Goal: Task Accomplishment & Management: Complete application form

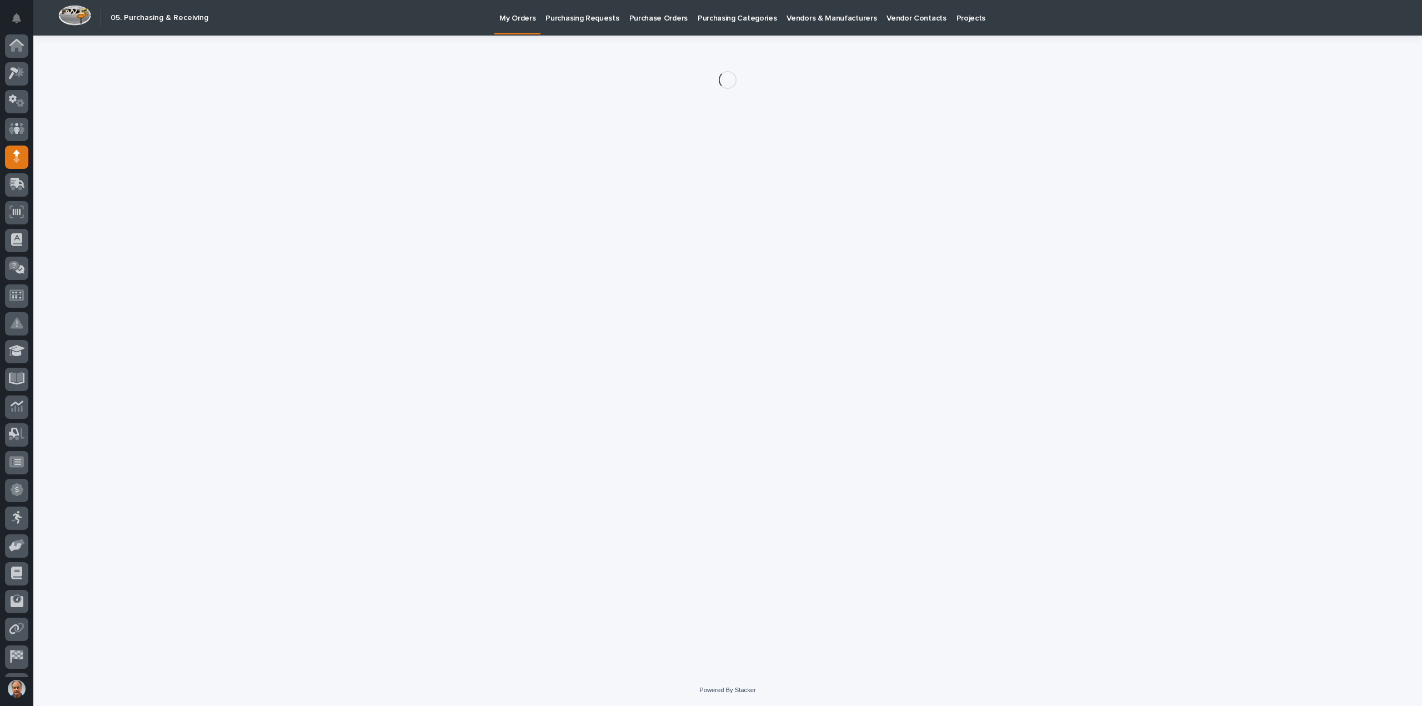
scroll to position [51, 0]
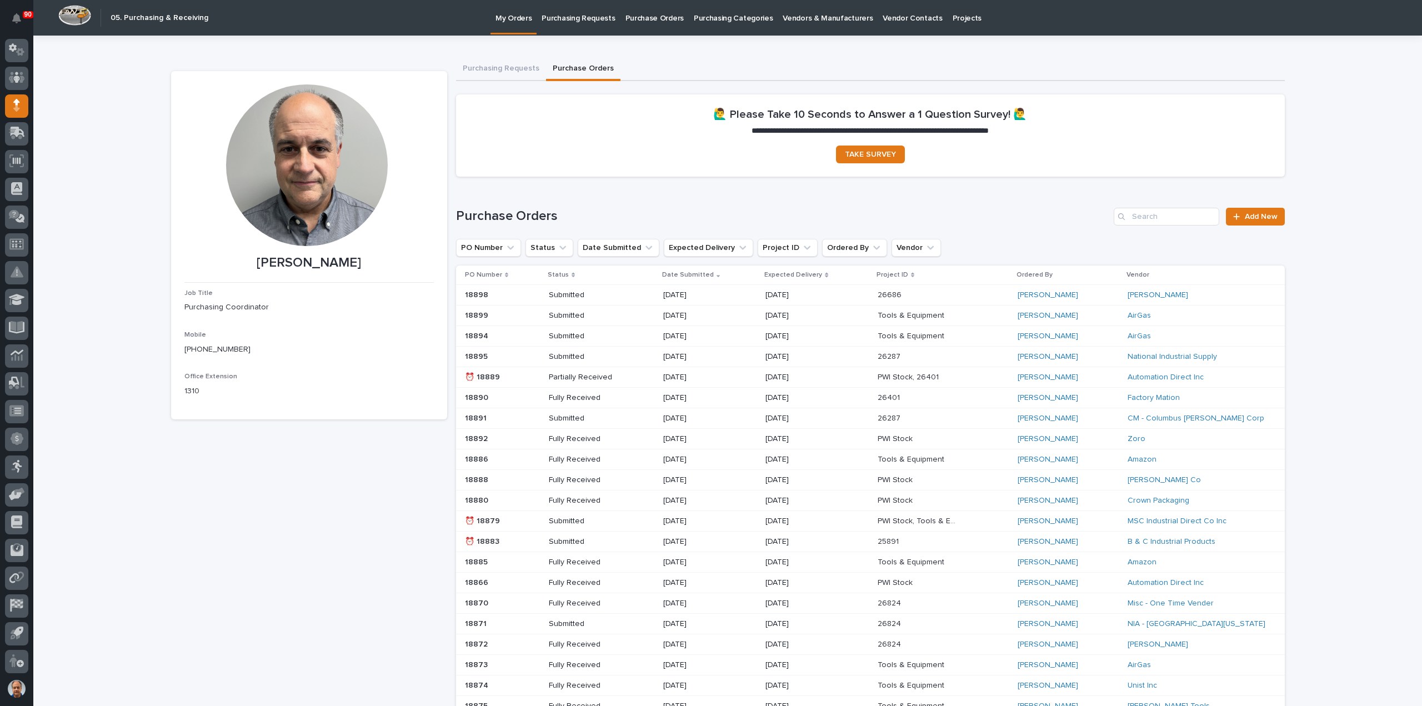
click at [576, 17] on p "Purchasing Requests" at bounding box center [578, 11] width 73 height 23
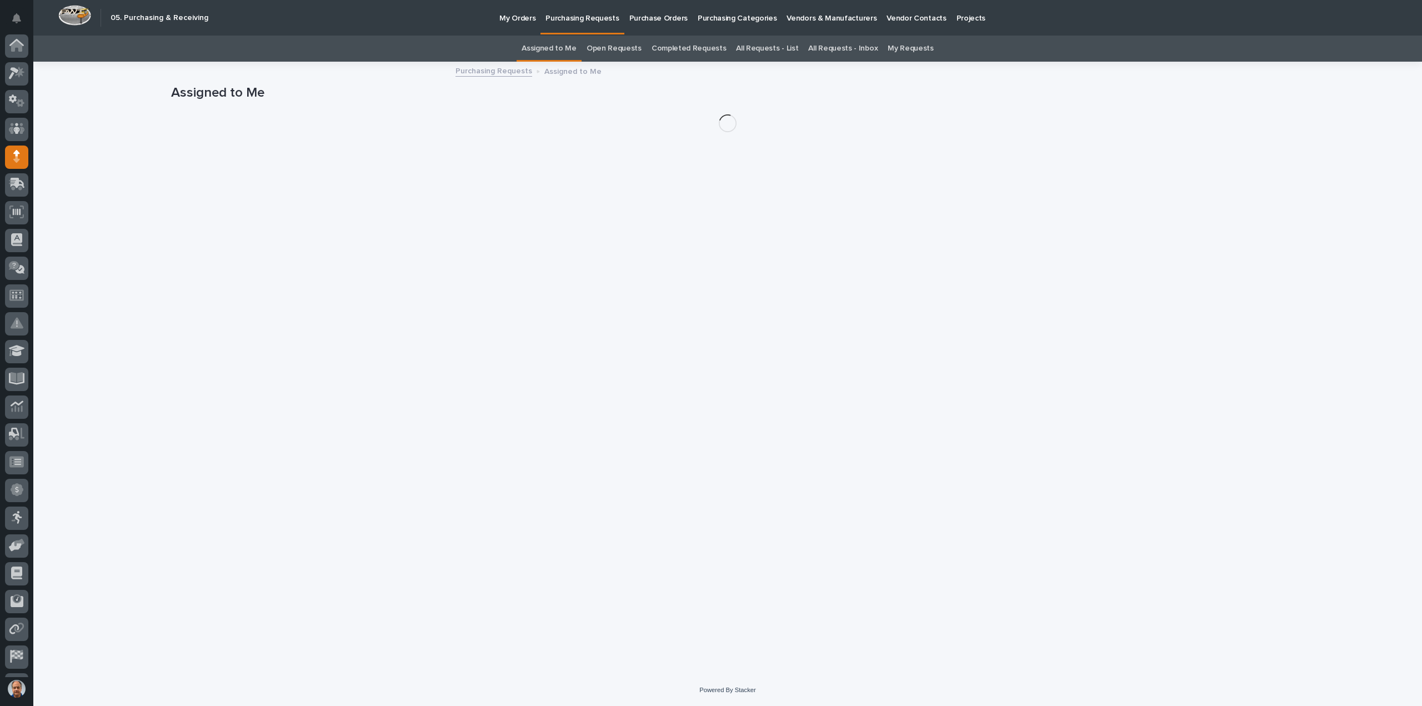
scroll to position [51, 0]
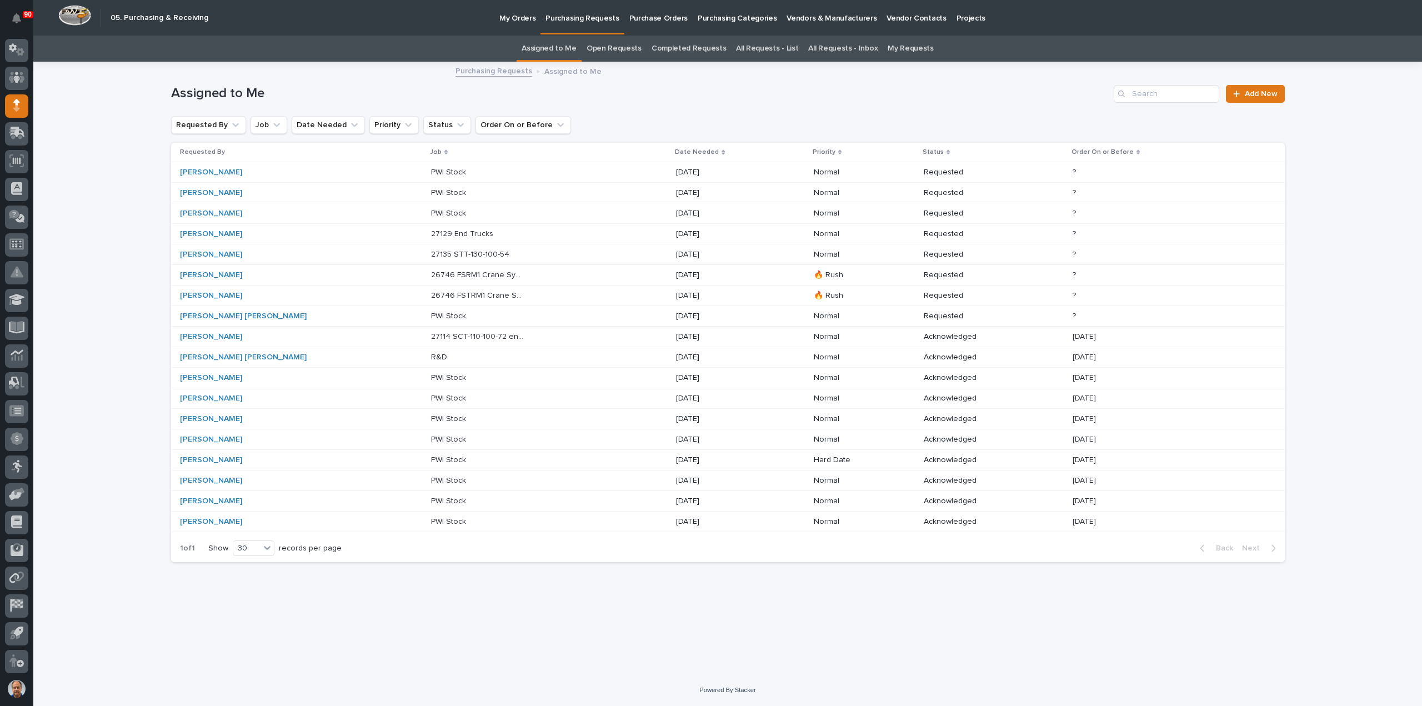
click at [513, 18] on p "My Orders" at bounding box center [517, 11] width 36 height 23
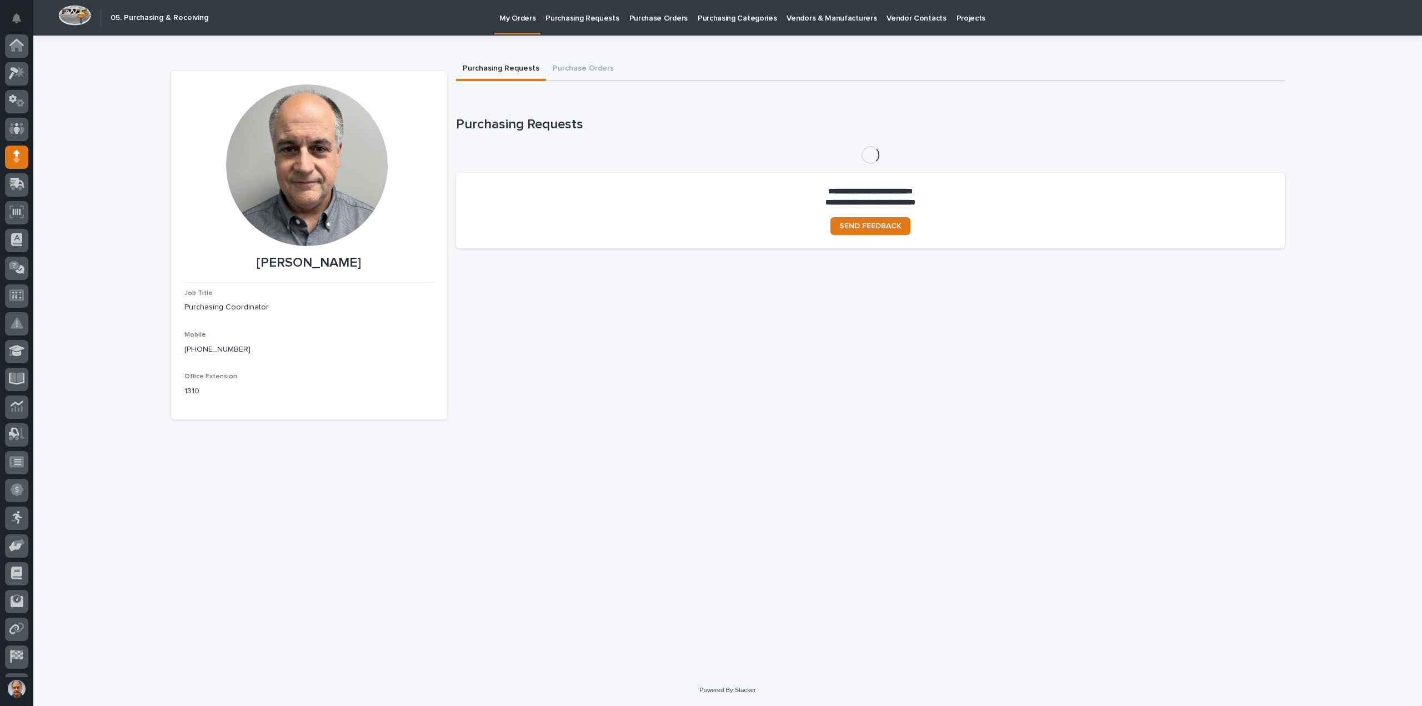
scroll to position [51, 0]
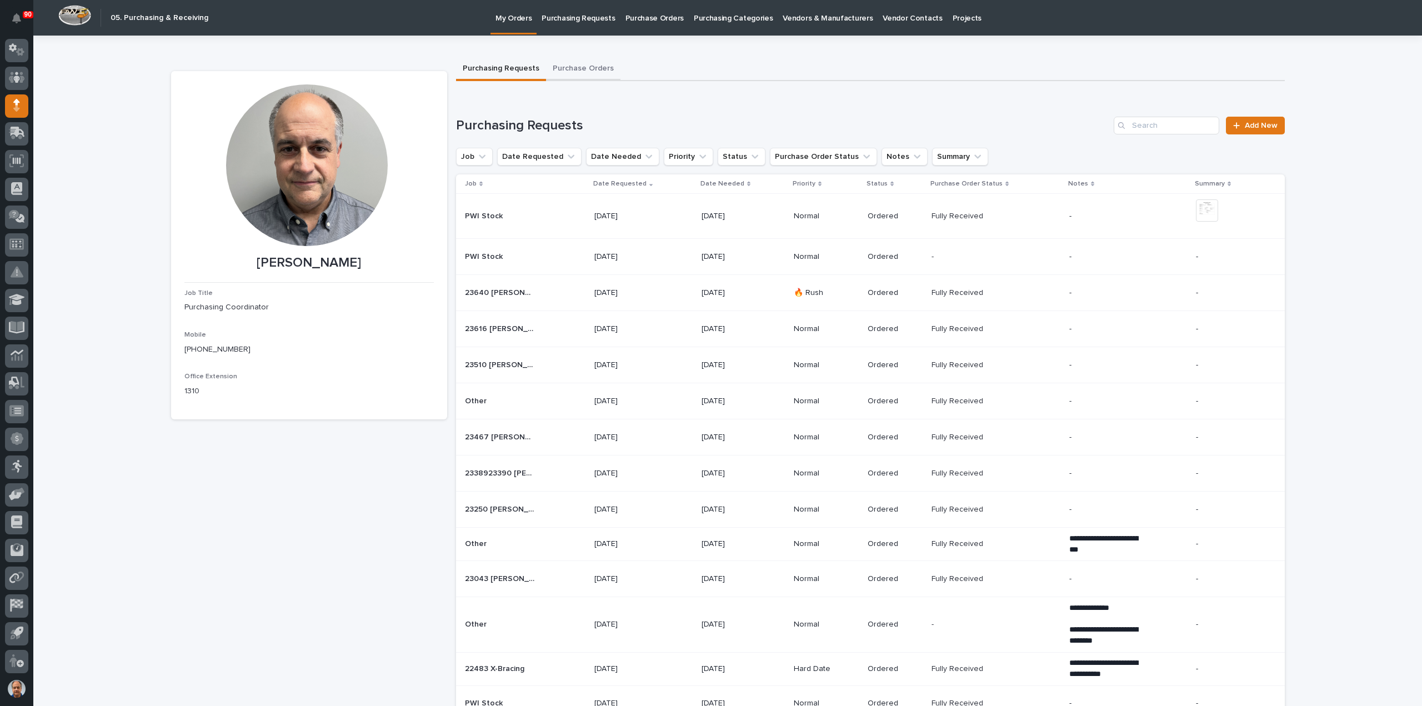
click at [578, 64] on button "Purchase Orders" at bounding box center [583, 69] width 74 height 23
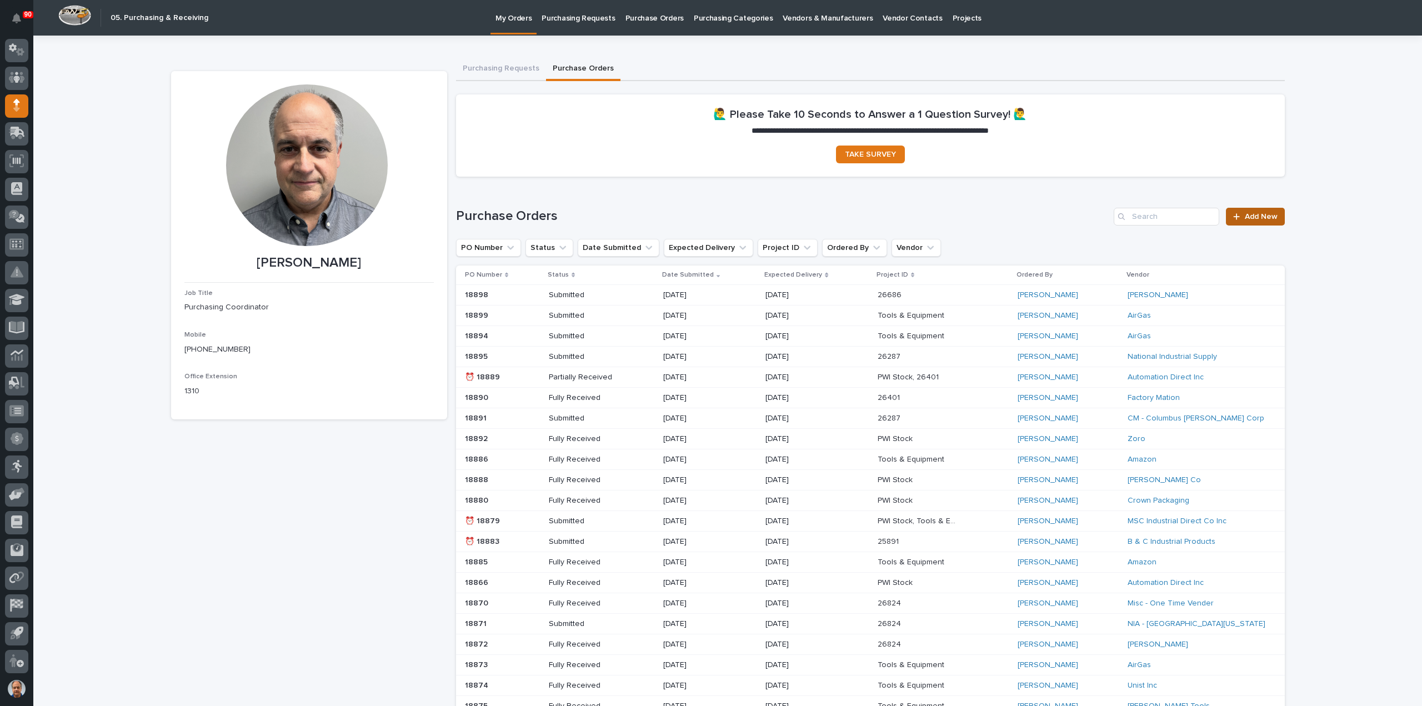
click at [1249, 216] on span "Add New" at bounding box center [1261, 217] width 33 height 8
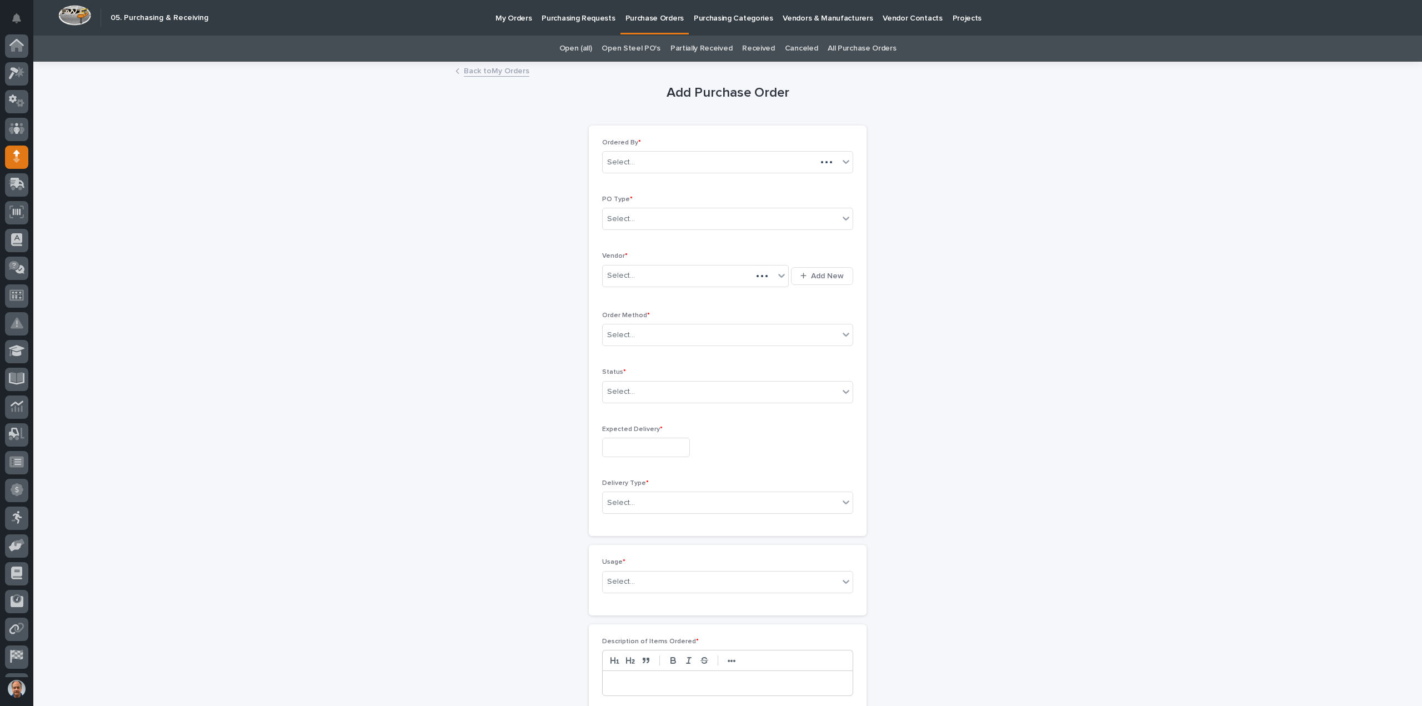
scroll to position [51, 0]
click at [645, 14] on p "Purchase Orders" at bounding box center [655, 11] width 58 height 23
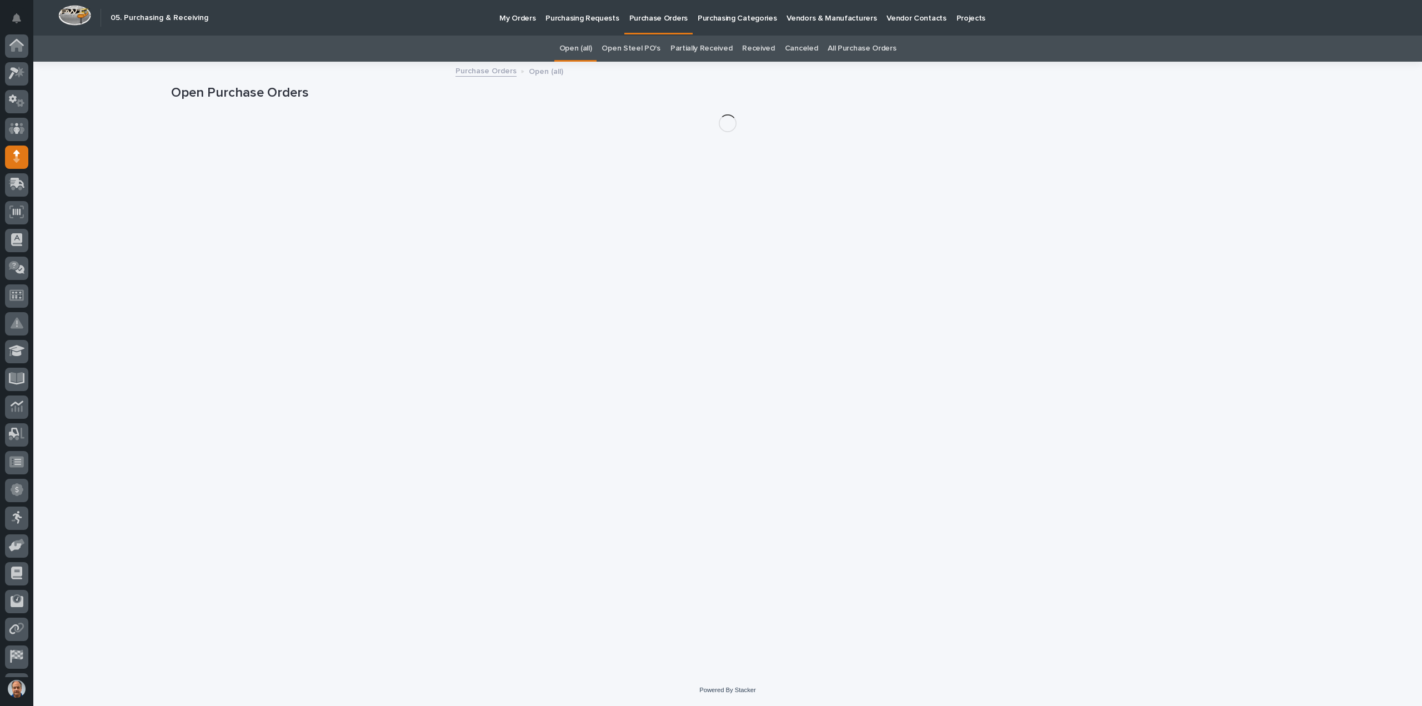
scroll to position [51, 0]
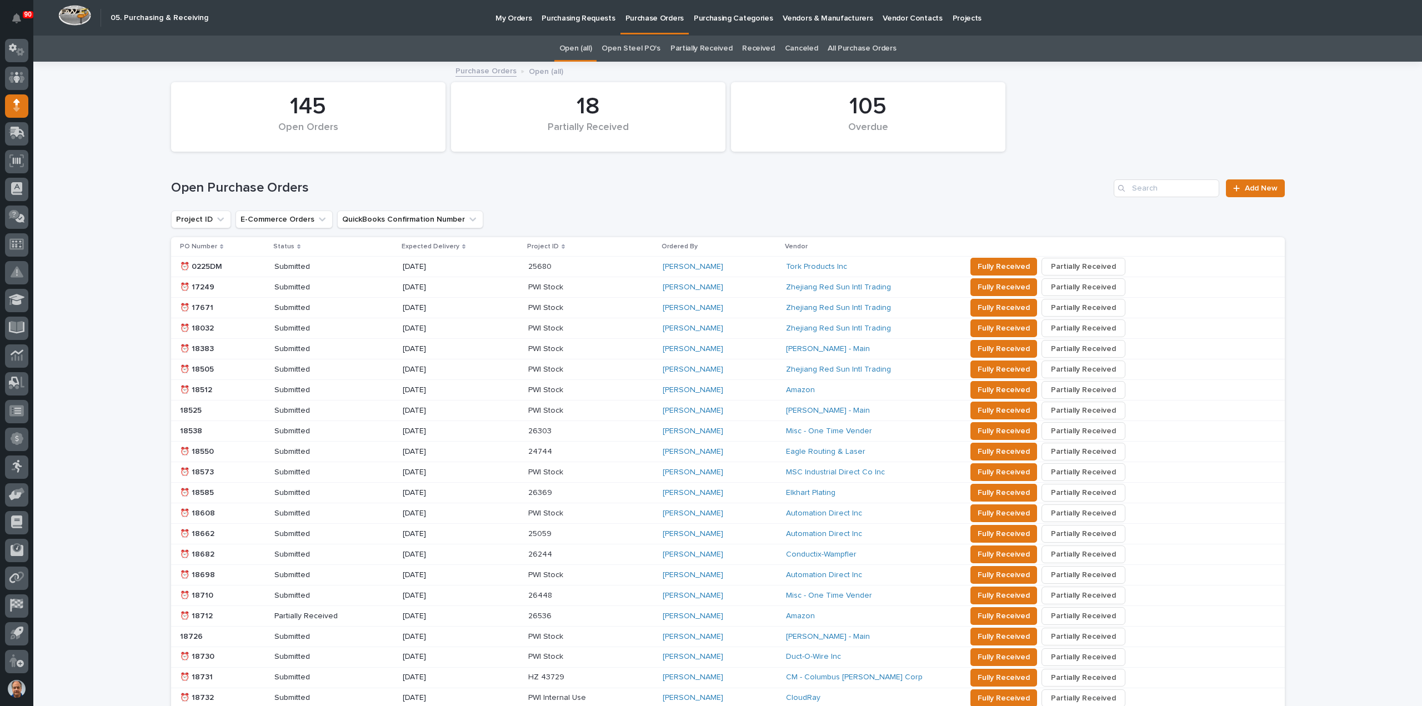
click at [512, 18] on p "My Orders" at bounding box center [514, 11] width 36 height 23
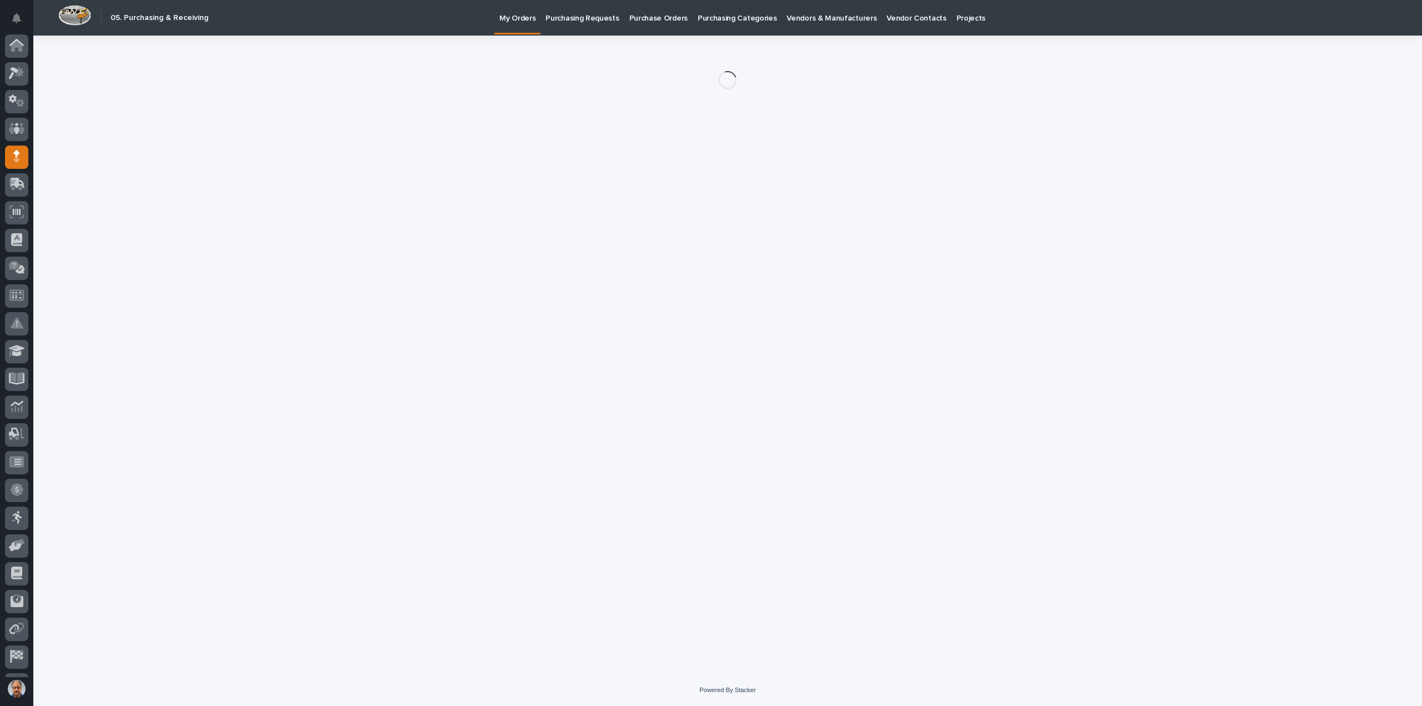
scroll to position [51, 0]
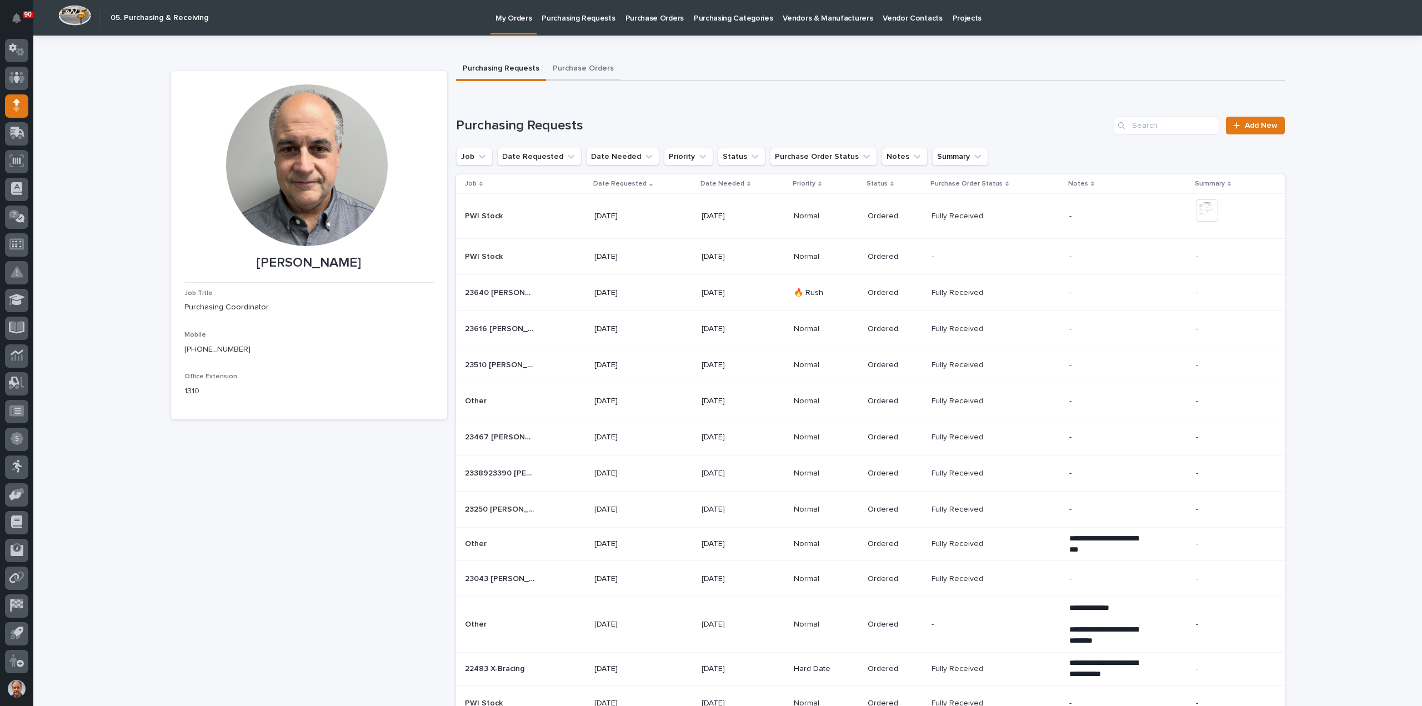
click at [569, 66] on button "Purchase Orders" at bounding box center [583, 69] width 74 height 23
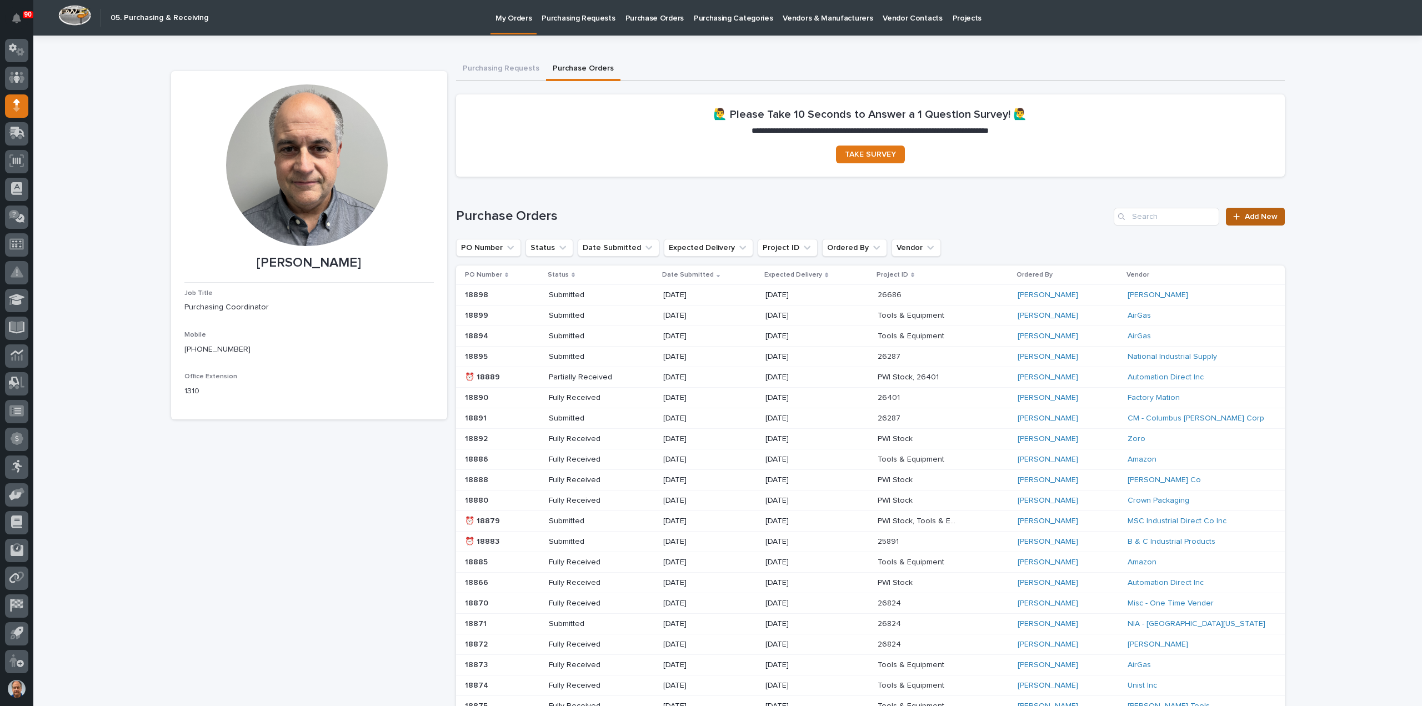
click at [1258, 214] on span "Add New" at bounding box center [1261, 217] width 33 height 8
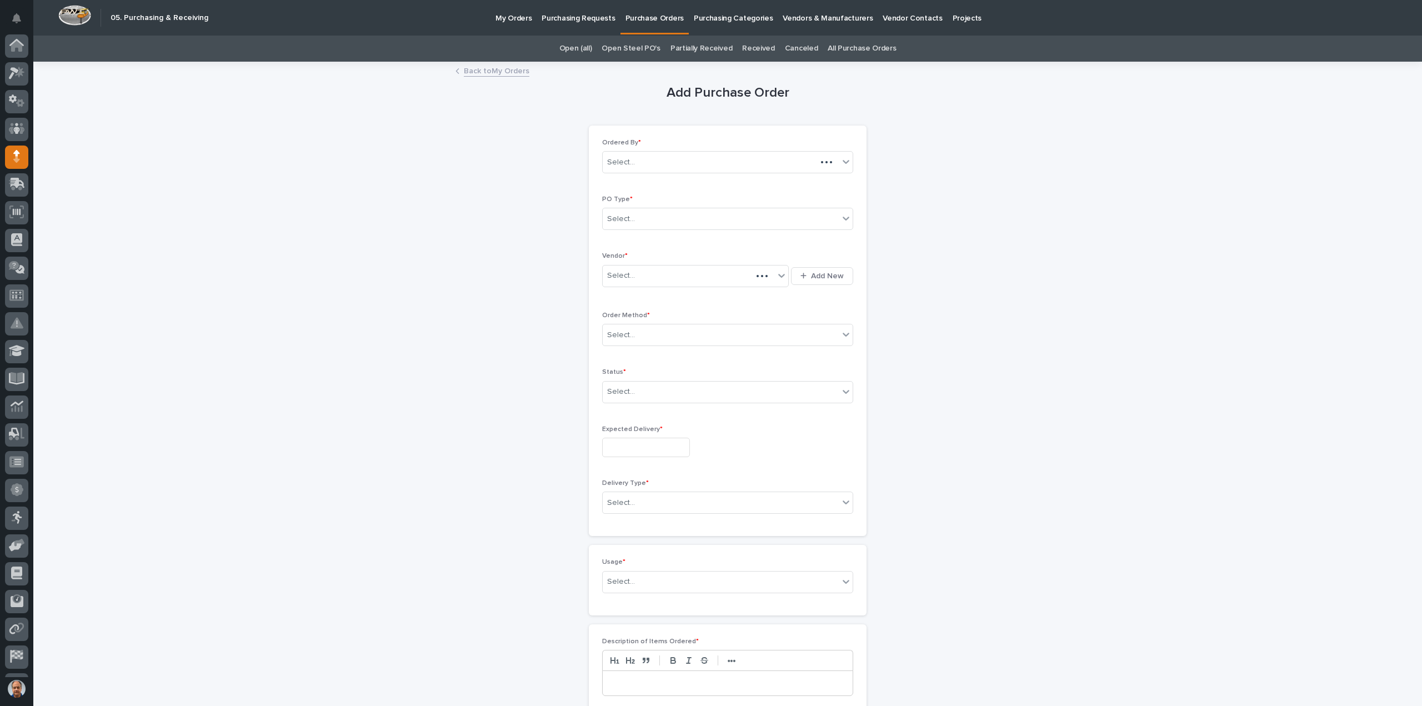
scroll to position [51, 0]
click at [642, 218] on div "Select..." at bounding box center [721, 219] width 236 height 18
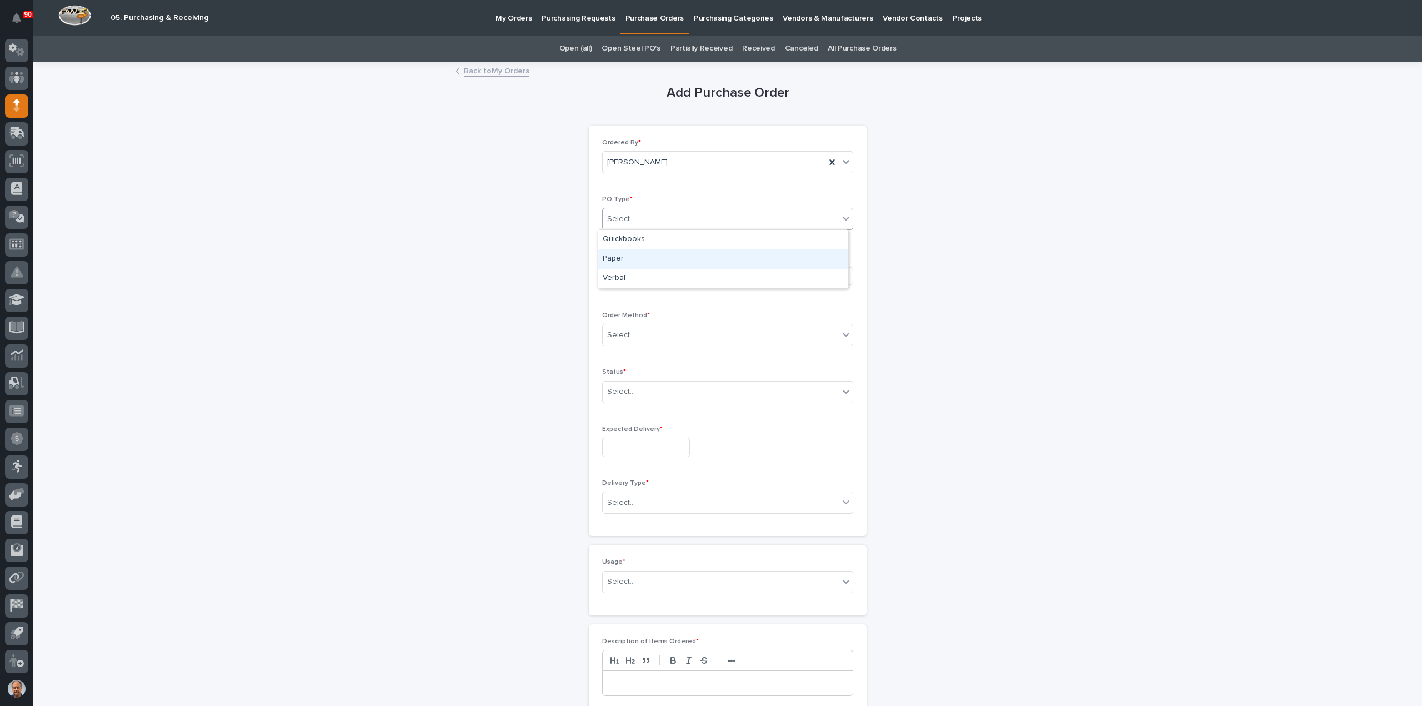
click at [645, 258] on div "Paper" at bounding box center [723, 258] width 250 height 19
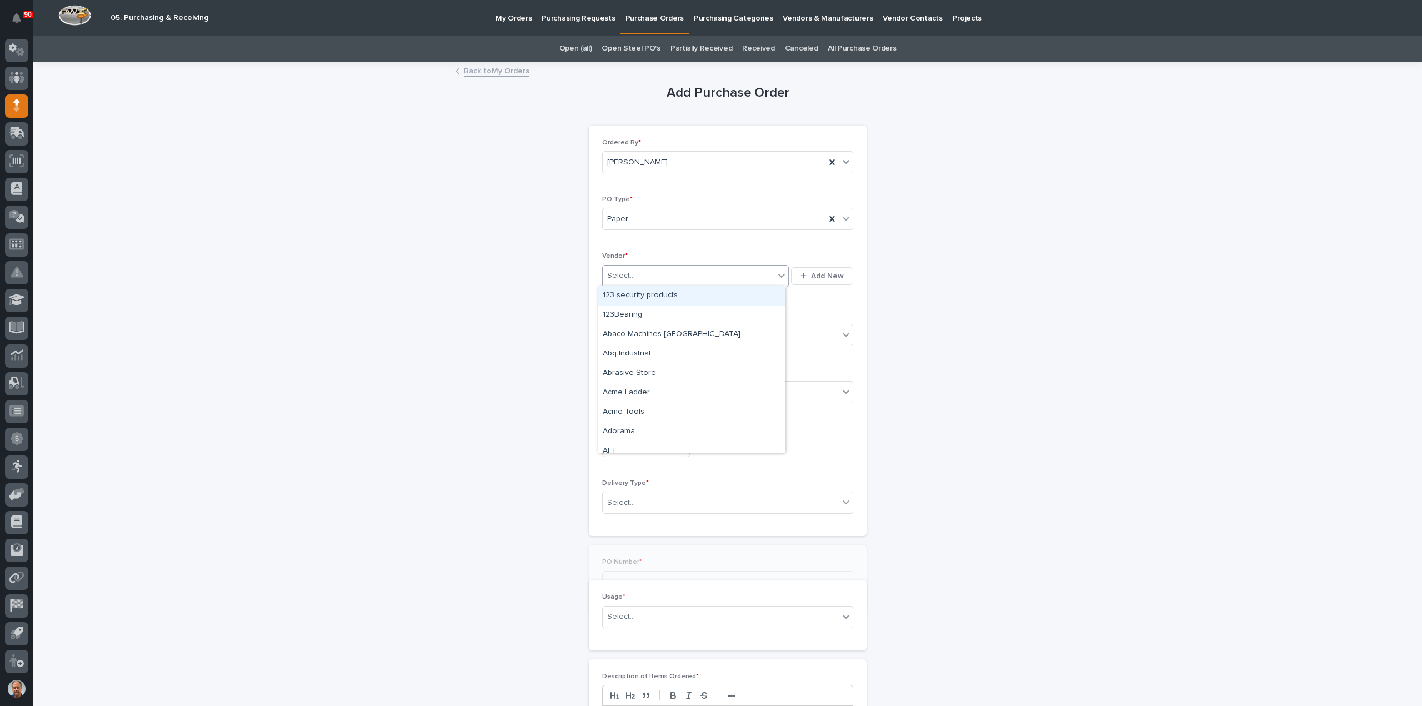
click at [645, 272] on div "Select..." at bounding box center [689, 276] width 172 height 18
type input "***"
click at [650, 296] on div "B & C Industrial Products" at bounding box center [691, 295] width 187 height 19
click at [646, 331] on div "Select..." at bounding box center [721, 335] width 236 height 18
click at [621, 373] on div "Email" at bounding box center [723, 373] width 250 height 19
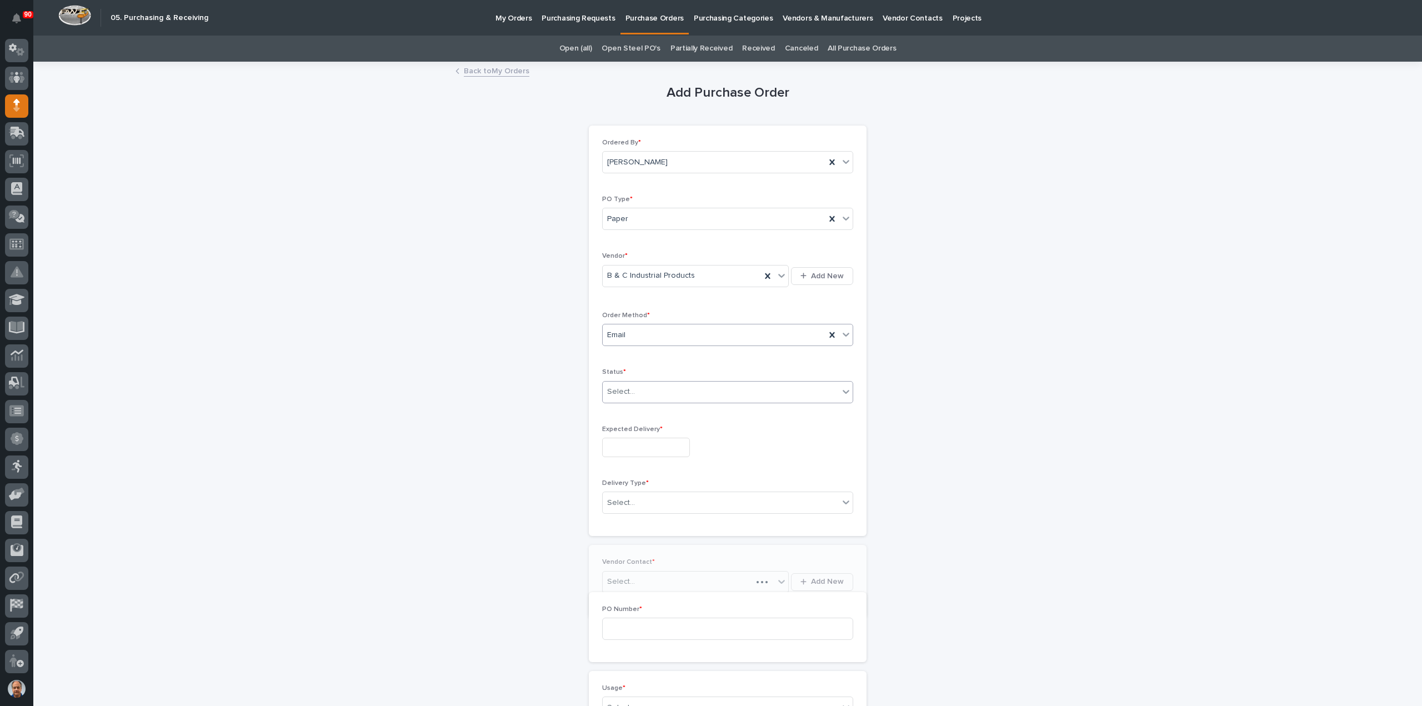
drag, startPoint x: 629, startPoint y: 385, endPoint x: 629, endPoint y: 398, distance: 13.3
click at [628, 389] on div "Select..." at bounding box center [621, 392] width 28 height 12
drag, startPoint x: 630, startPoint y: 418, endPoint x: 631, endPoint y: 452, distance: 33.9
click at [629, 428] on div "Submitted" at bounding box center [723, 430] width 250 height 19
click at [632, 444] on input "text" at bounding box center [646, 447] width 88 height 19
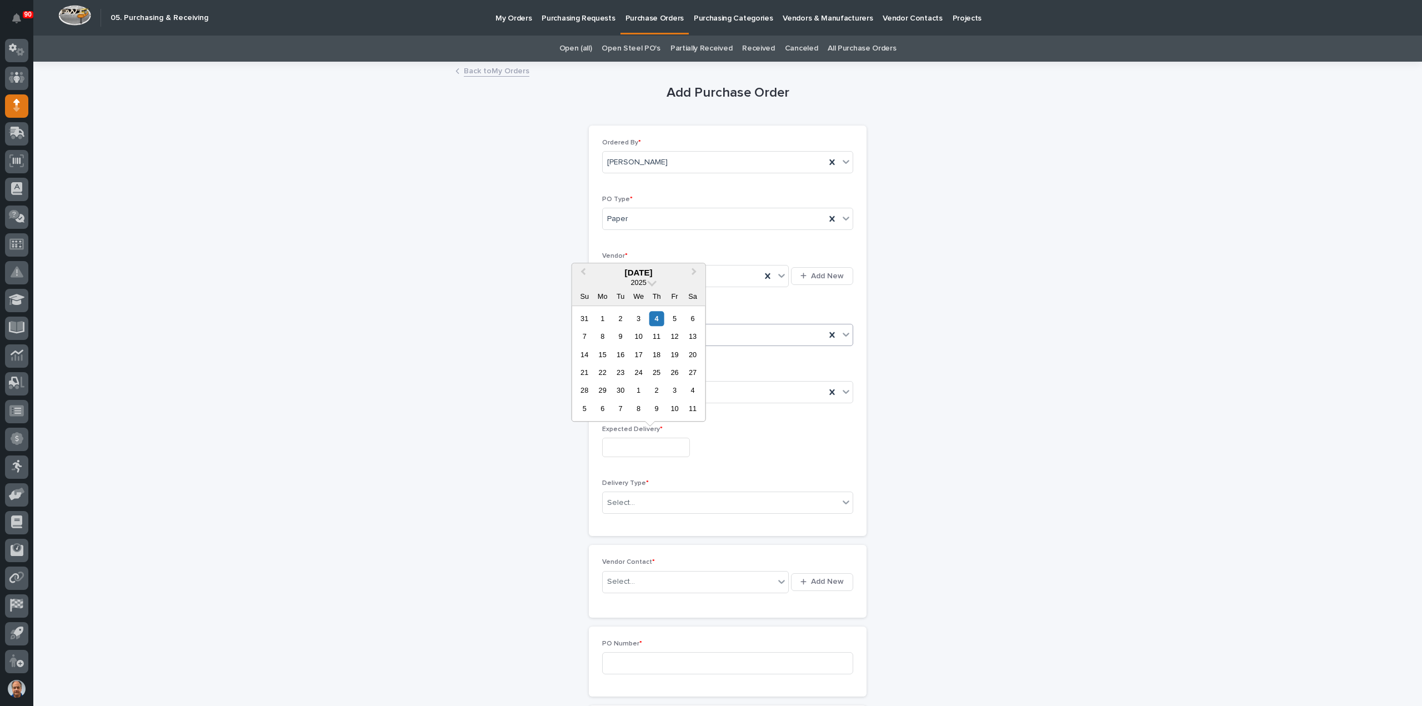
click at [670, 337] on div "12" at bounding box center [674, 336] width 15 height 15
type input "**********"
click at [674, 499] on div "Select..." at bounding box center [721, 503] width 236 height 18
click at [637, 521] on div "Deliver to PWI" at bounding box center [723, 521] width 250 height 19
click at [657, 580] on div "Select..." at bounding box center [689, 582] width 172 height 18
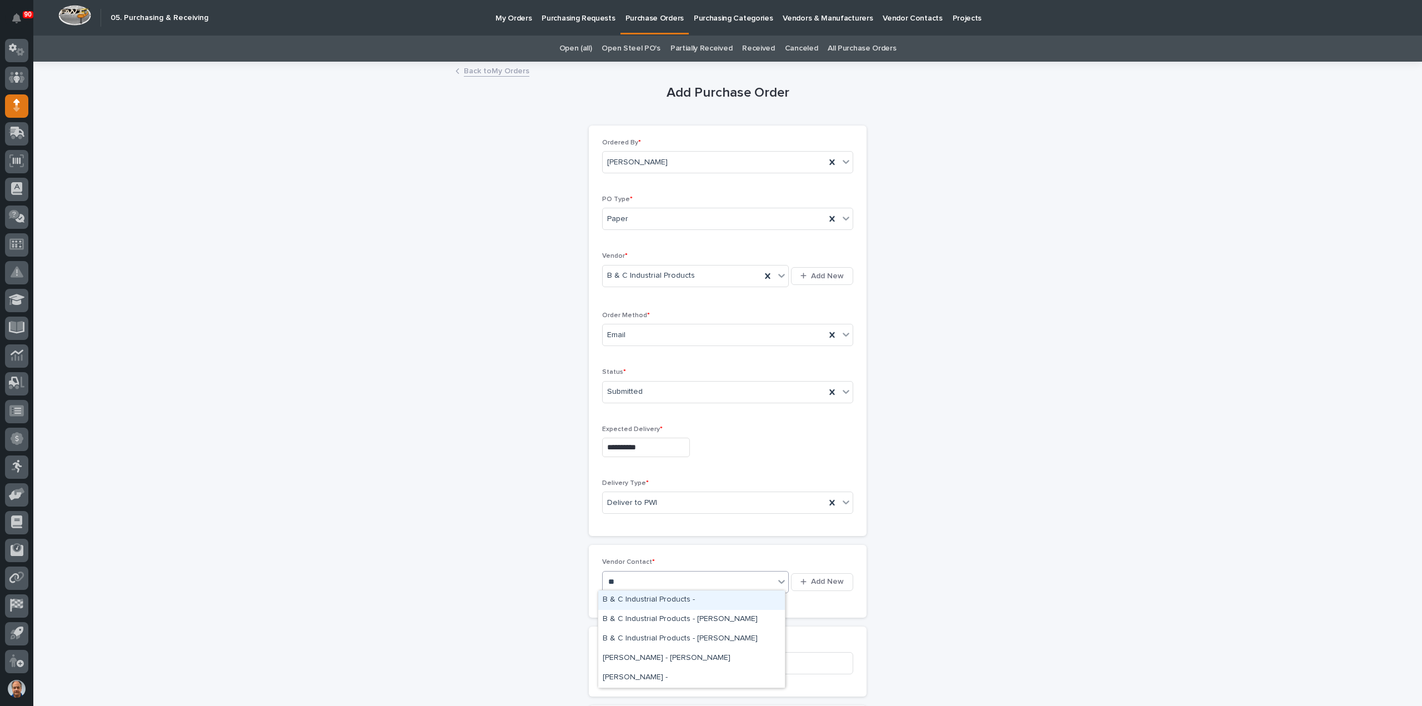
type input "***"
drag, startPoint x: 694, startPoint y: 608, endPoint x: 694, endPoint y: 618, distance: 10.0
click at [694, 618] on div "B & C Industrial Products - [PERSON_NAME]" at bounding box center [691, 619] width 187 height 19
click at [654, 672] on input at bounding box center [727, 683] width 251 height 22
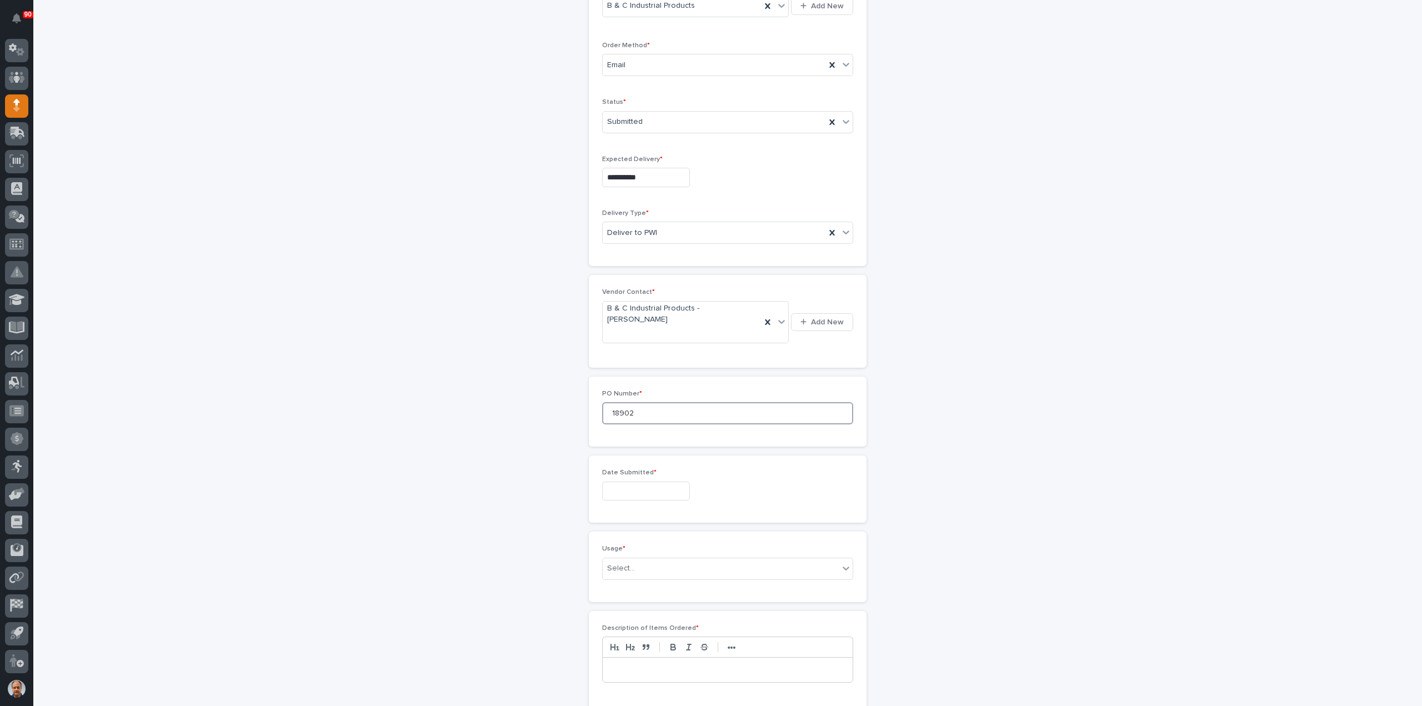
scroll to position [389, 0]
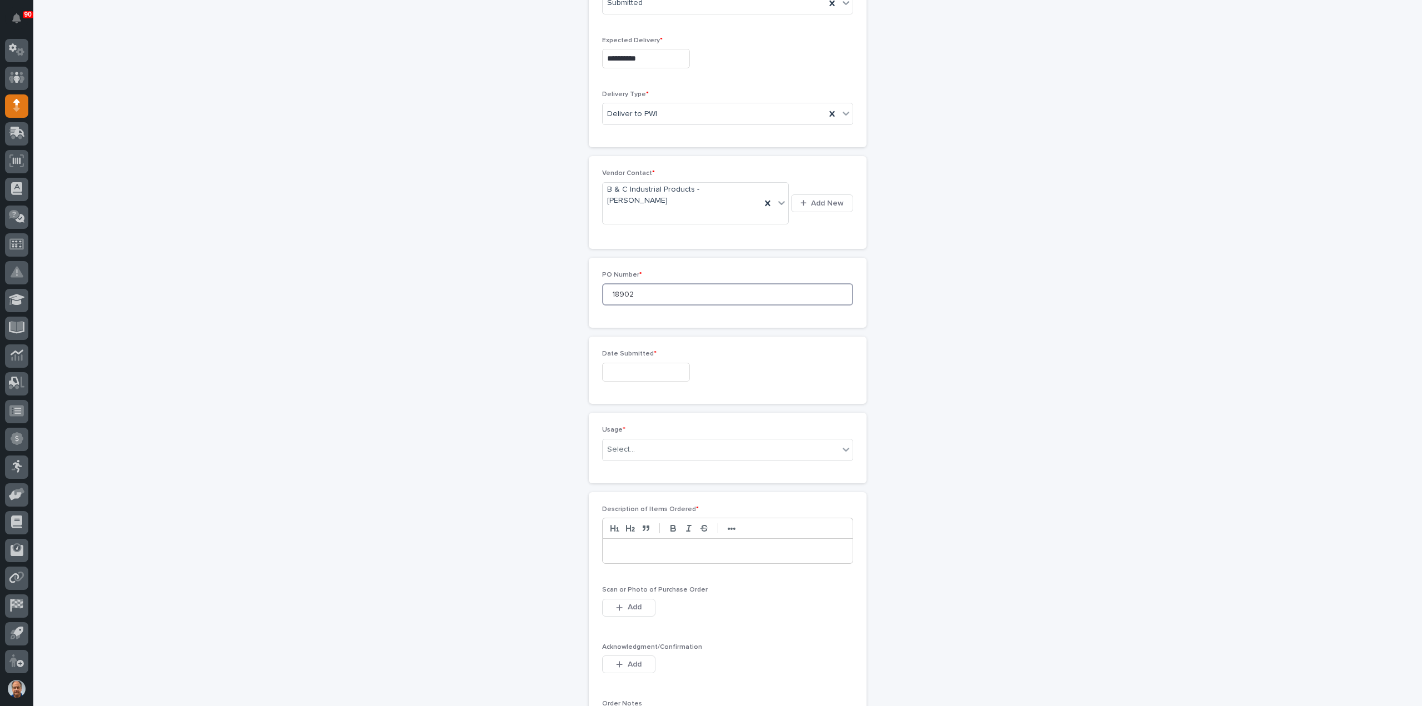
type input "18902"
click at [653, 363] on input "text" at bounding box center [646, 372] width 88 height 19
click at [653, 222] on div "4" at bounding box center [656, 222] width 15 height 15
type input "**********"
click at [657, 441] on div "Select..." at bounding box center [721, 450] width 236 height 18
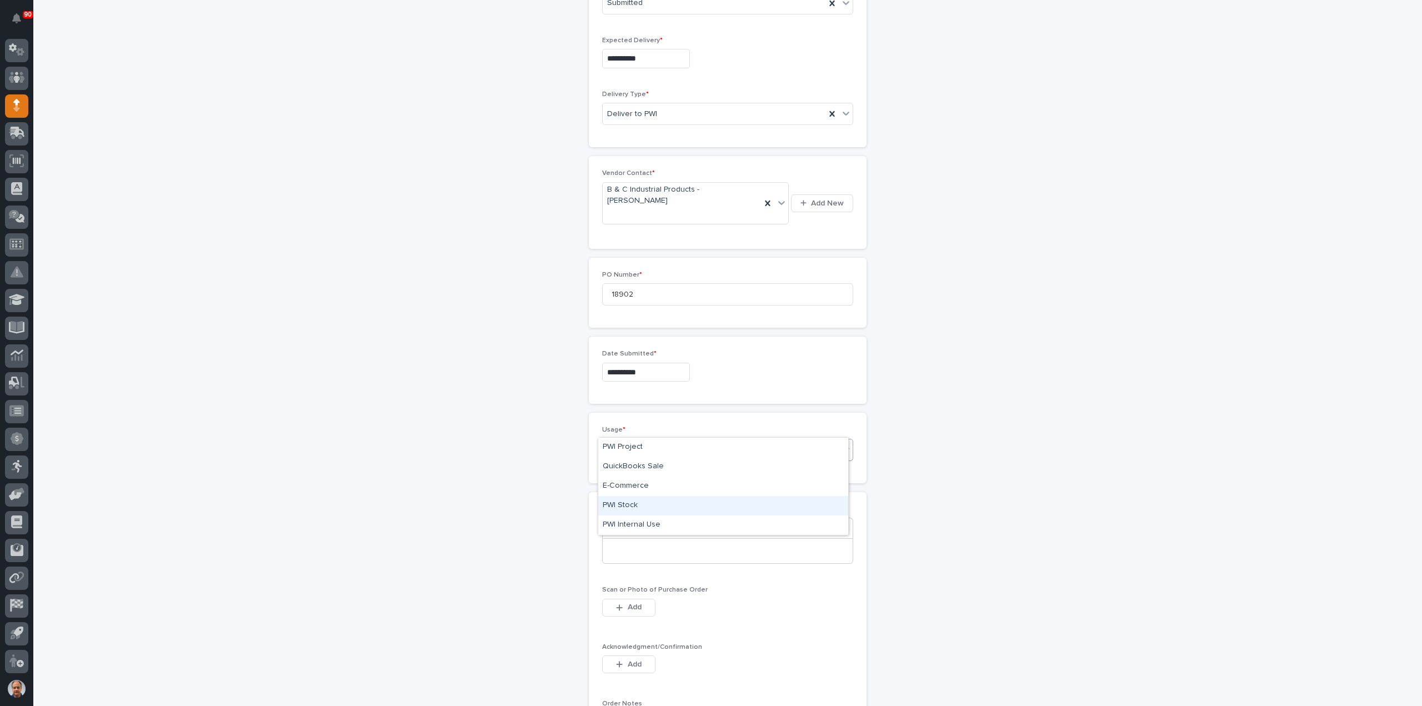
click at [612, 507] on div "PWI Stock" at bounding box center [723, 505] width 250 height 19
click at [611, 546] on p at bounding box center [727, 551] width 233 height 11
click at [629, 602] on span "Add" at bounding box center [635, 607] width 14 height 10
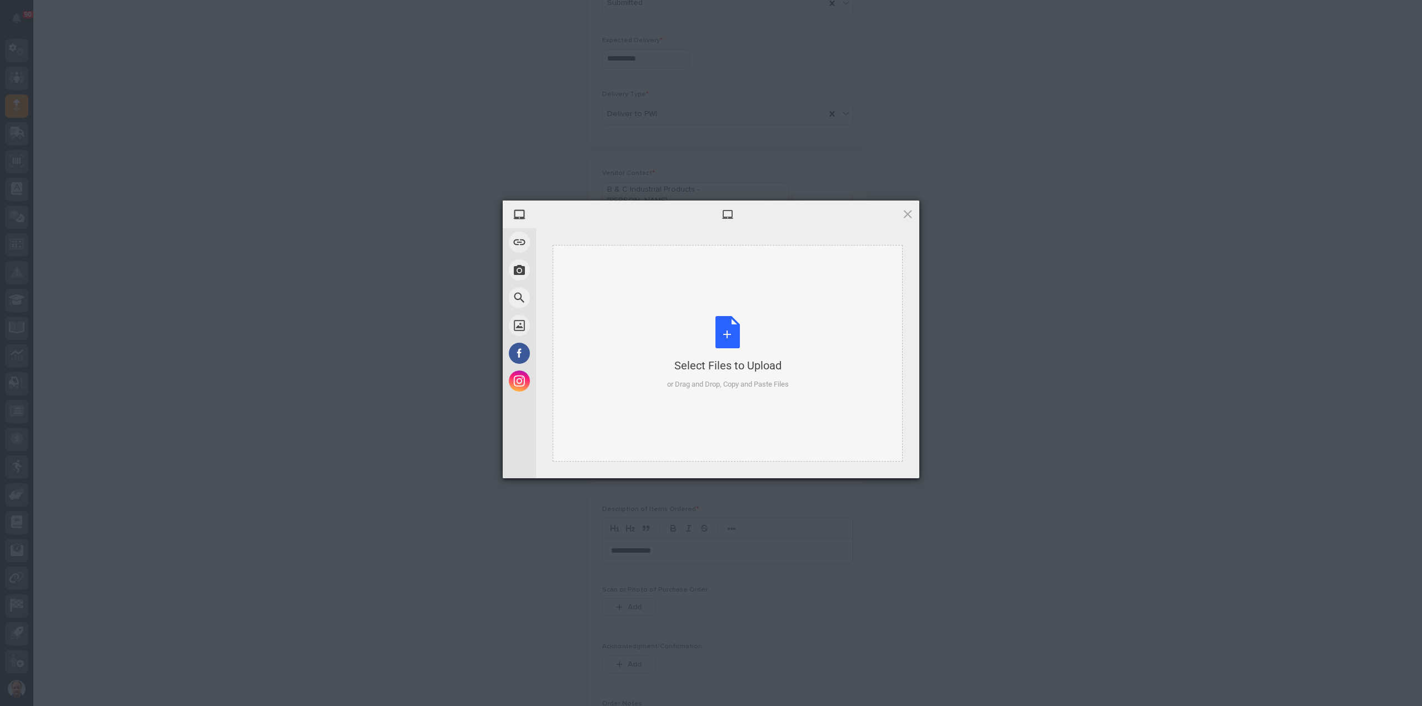
click at [727, 332] on div "Select Files to Upload or Drag and Drop, Copy and Paste Files" at bounding box center [728, 353] width 122 height 74
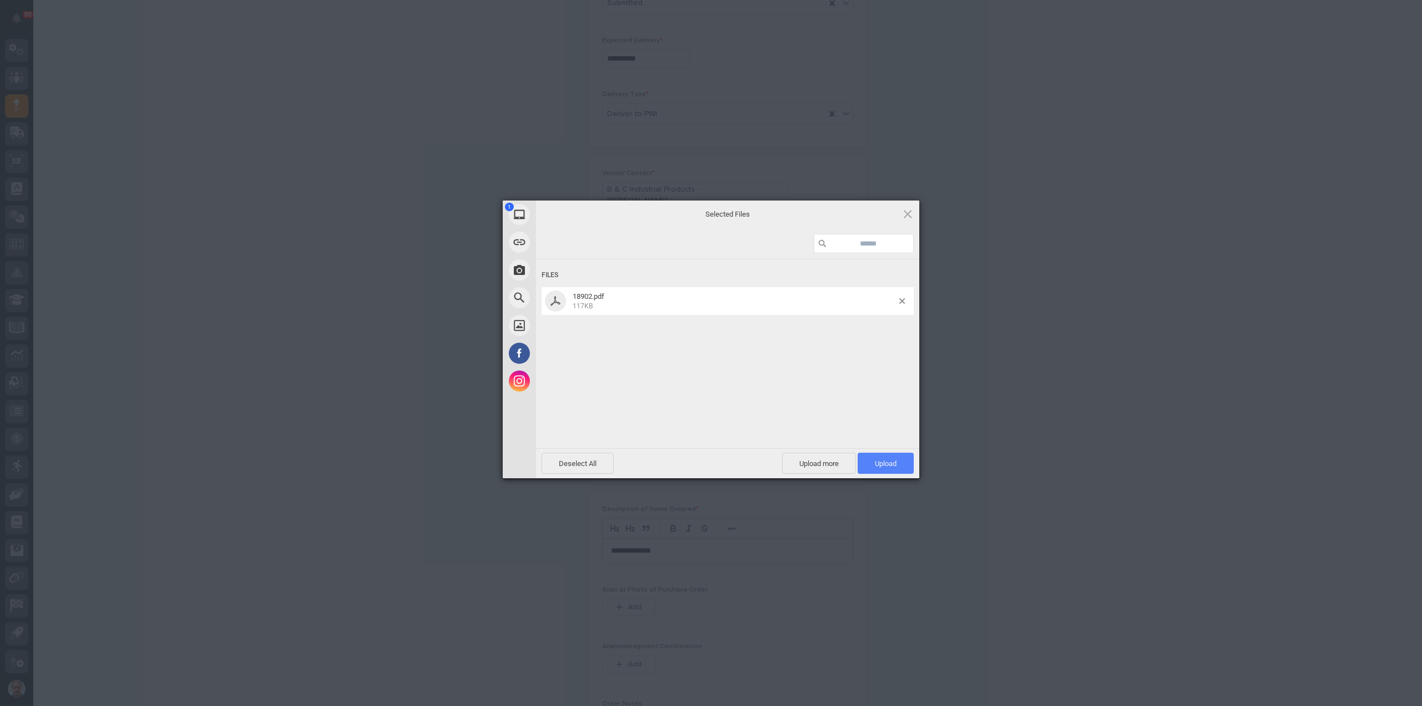
click at [881, 466] on span "Upload 1" at bounding box center [886, 463] width 22 height 8
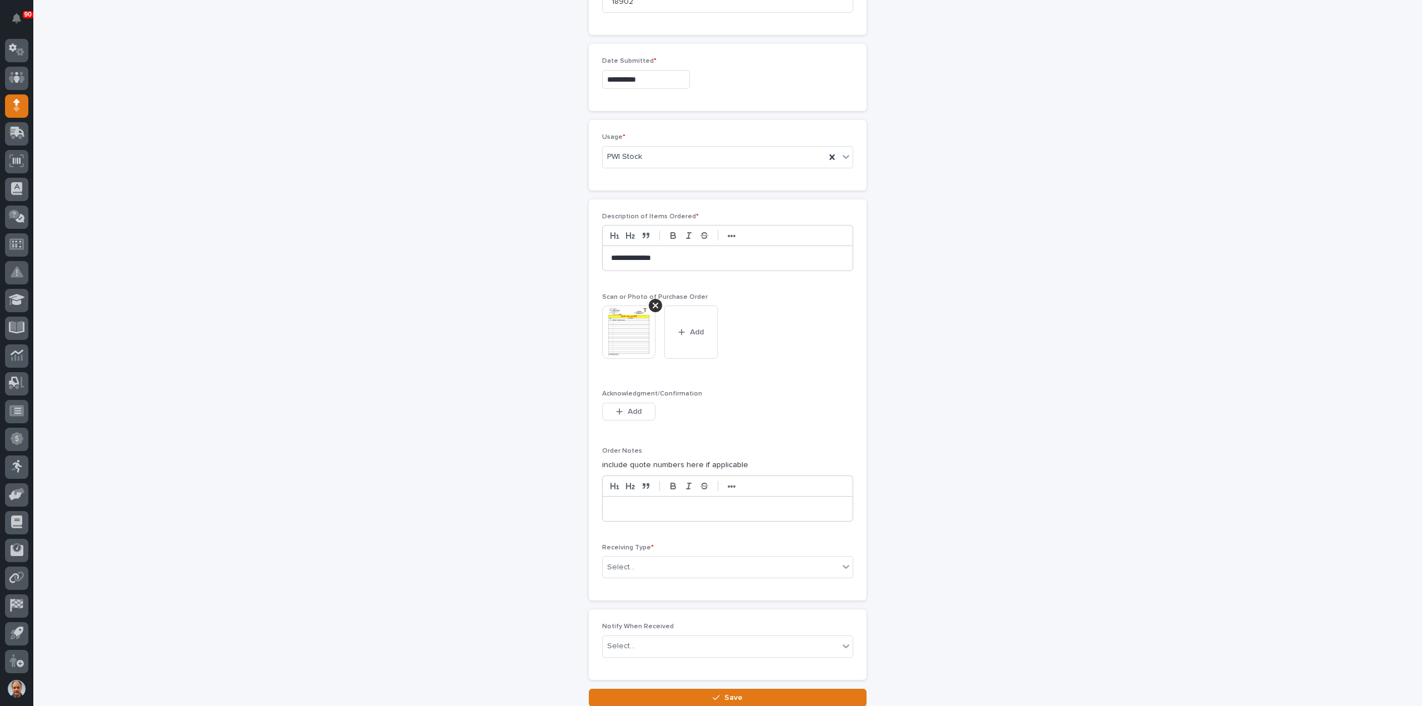
scroll to position [742, 0]
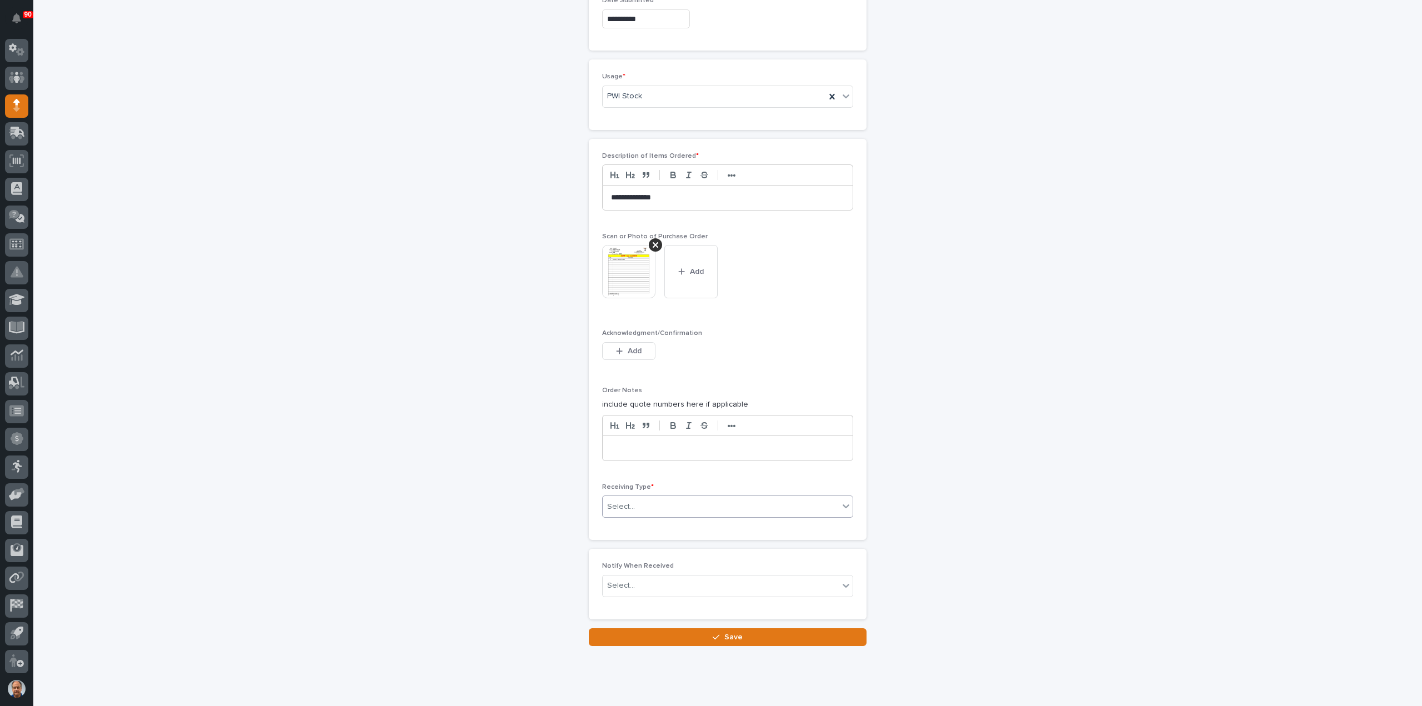
click at [651, 498] on div "Select..." at bounding box center [721, 507] width 236 height 18
click at [625, 557] on div "Deliver to" at bounding box center [723, 560] width 250 height 19
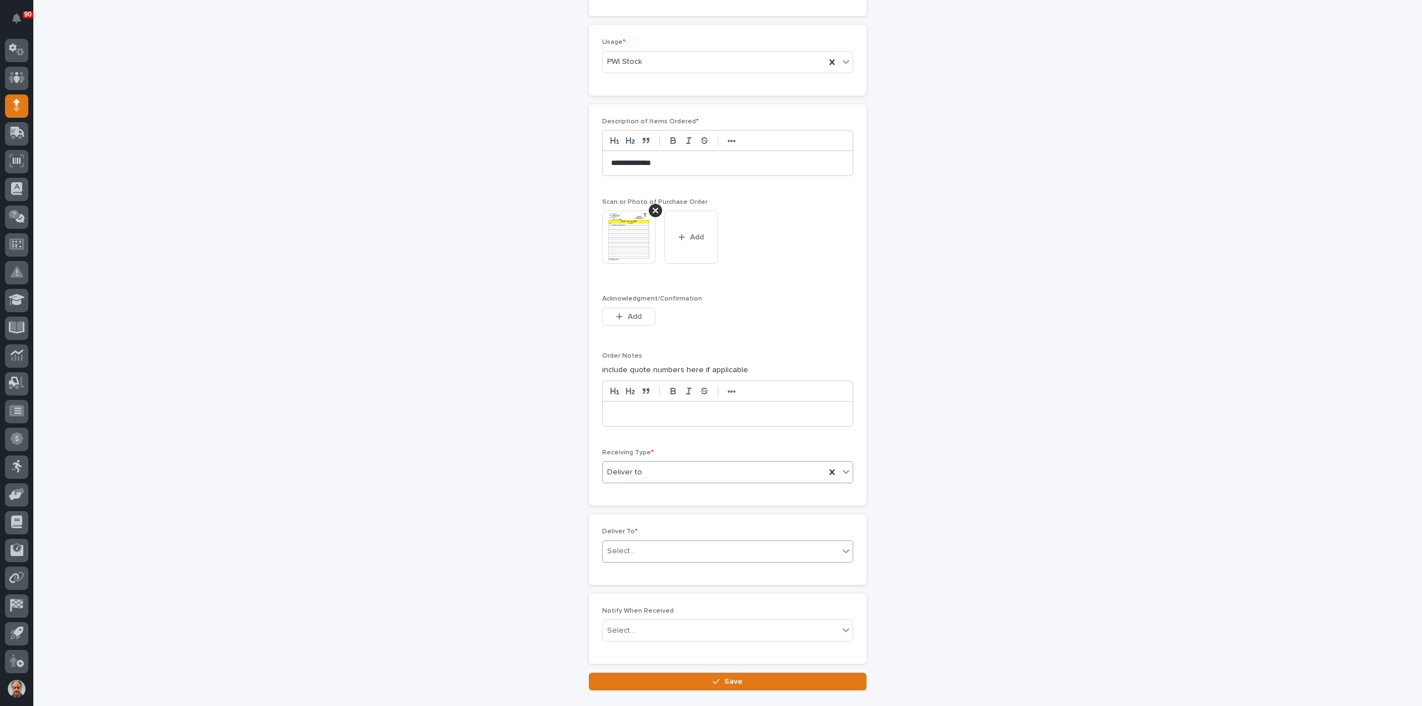
scroll to position [781, 0]
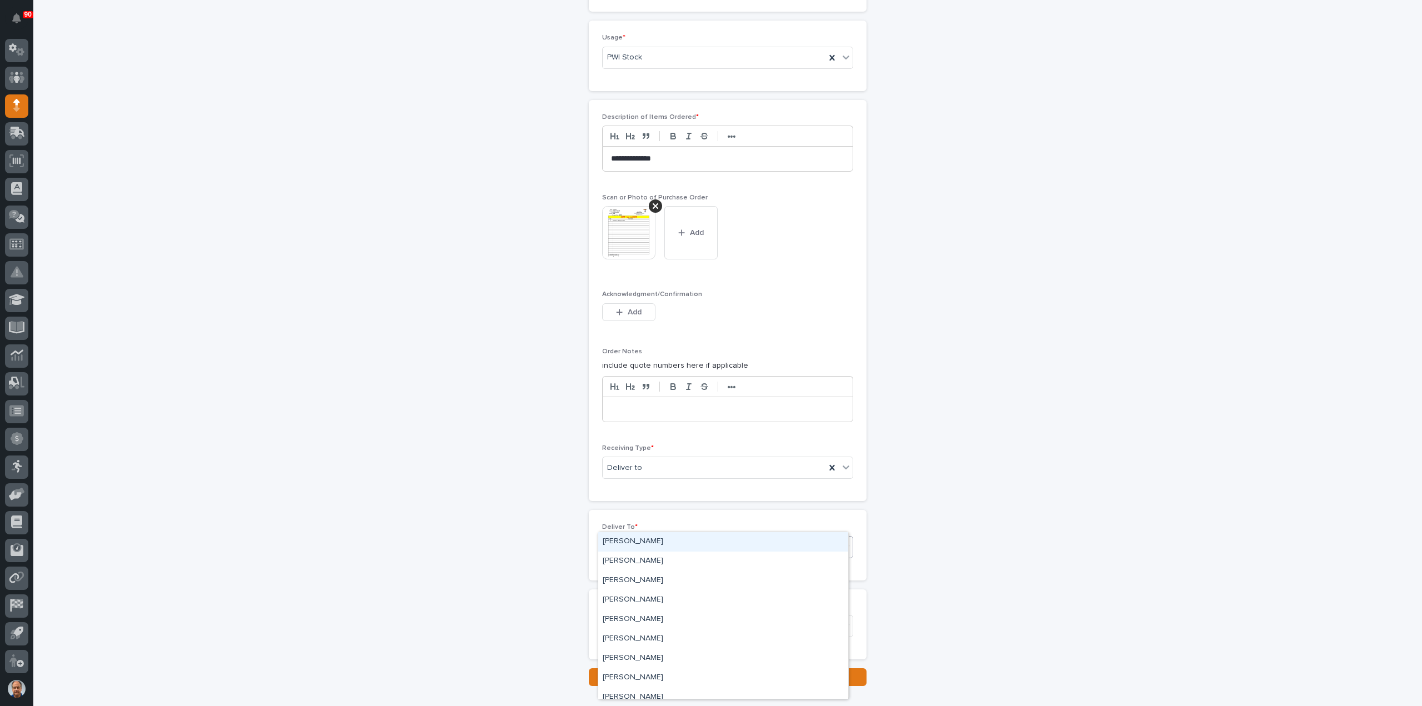
click at [639, 538] on div "Select..." at bounding box center [721, 547] width 236 height 18
type input "***"
drag, startPoint x: 654, startPoint y: 548, endPoint x: 651, endPoint y: 559, distance: 11.1
click at [651, 559] on div "[PERSON_NAME]" at bounding box center [723, 561] width 250 height 19
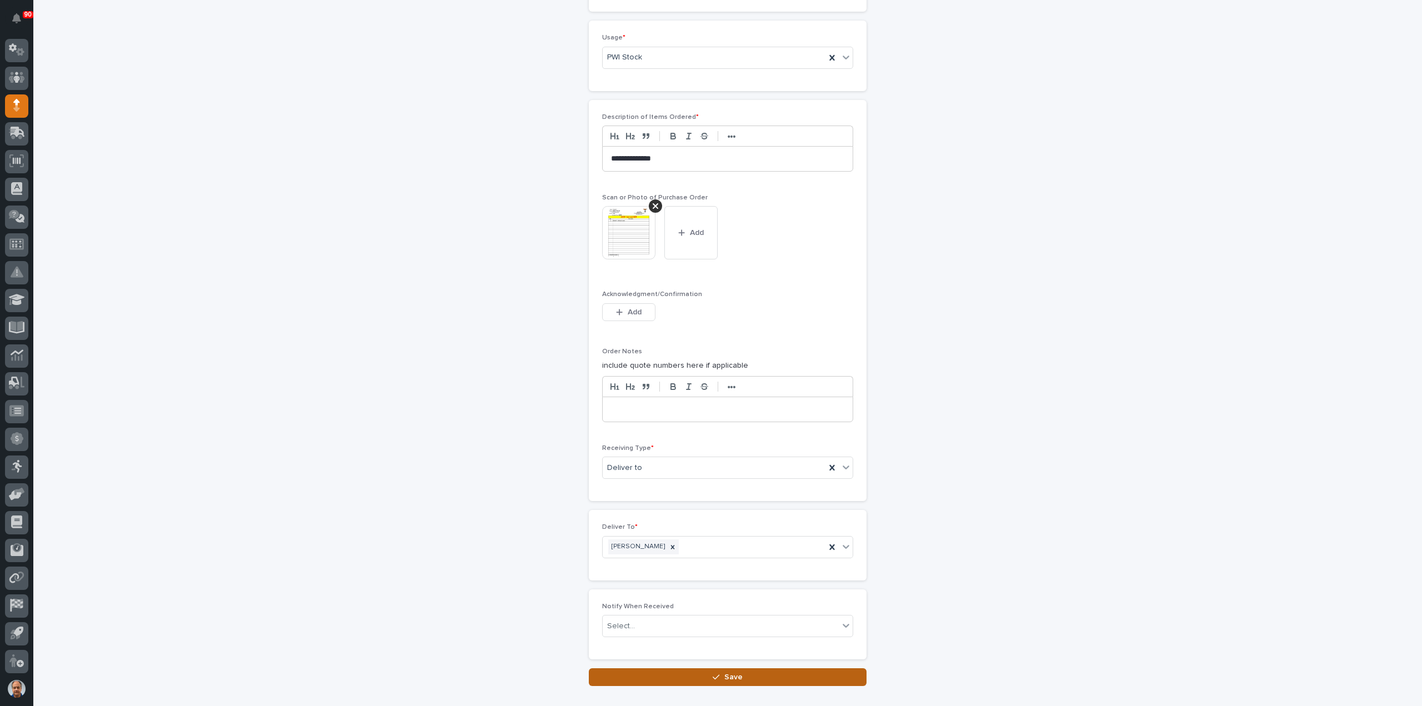
click at [718, 673] on div "button" at bounding box center [718, 677] width 11 height 8
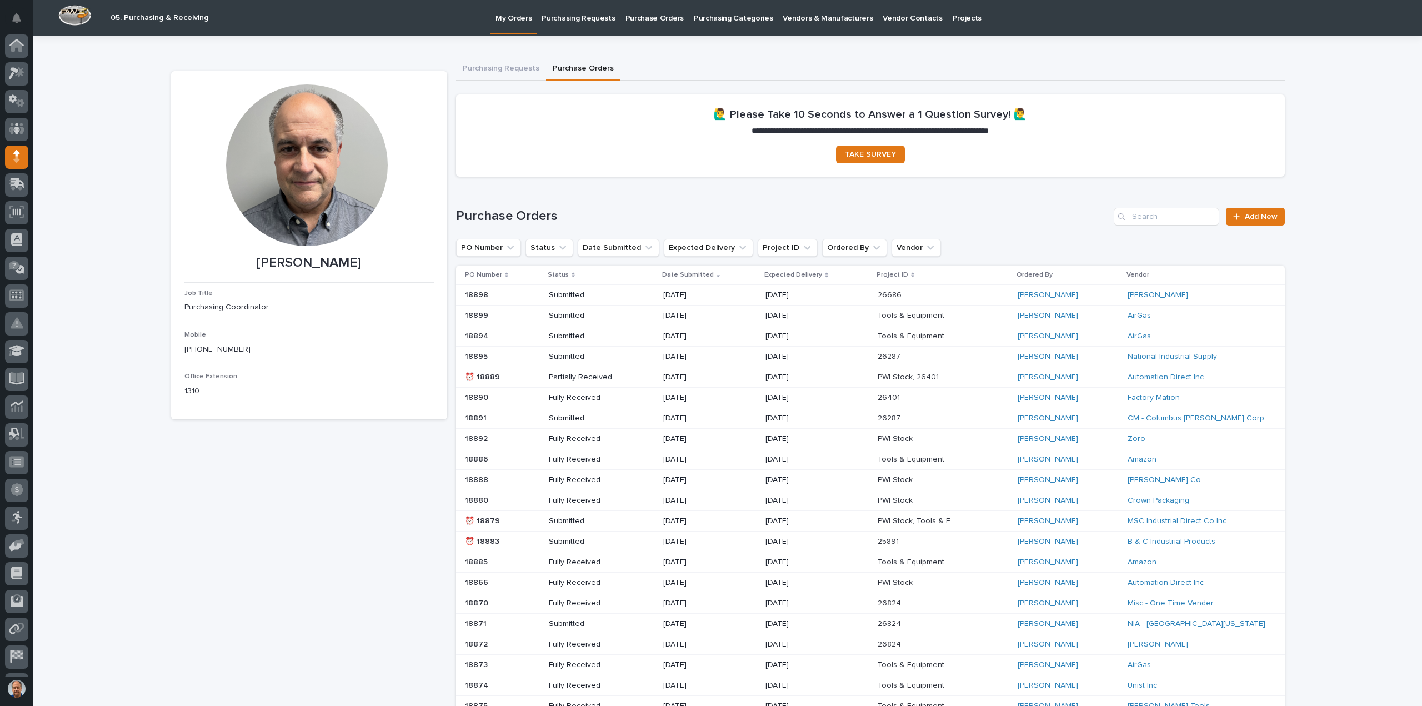
scroll to position [51, 0]
